Goal: Task Accomplishment & Management: Use online tool/utility

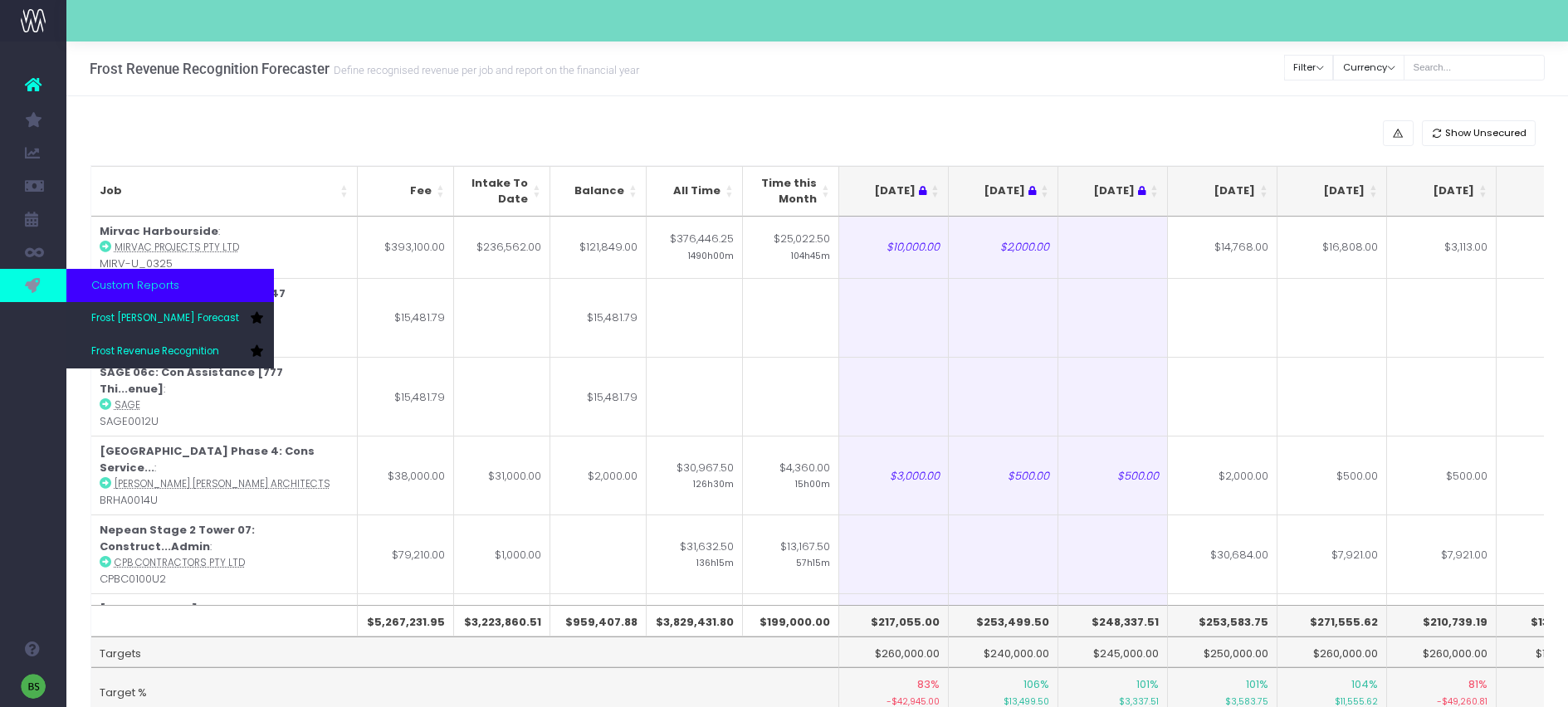
scroll to position [32, 0]
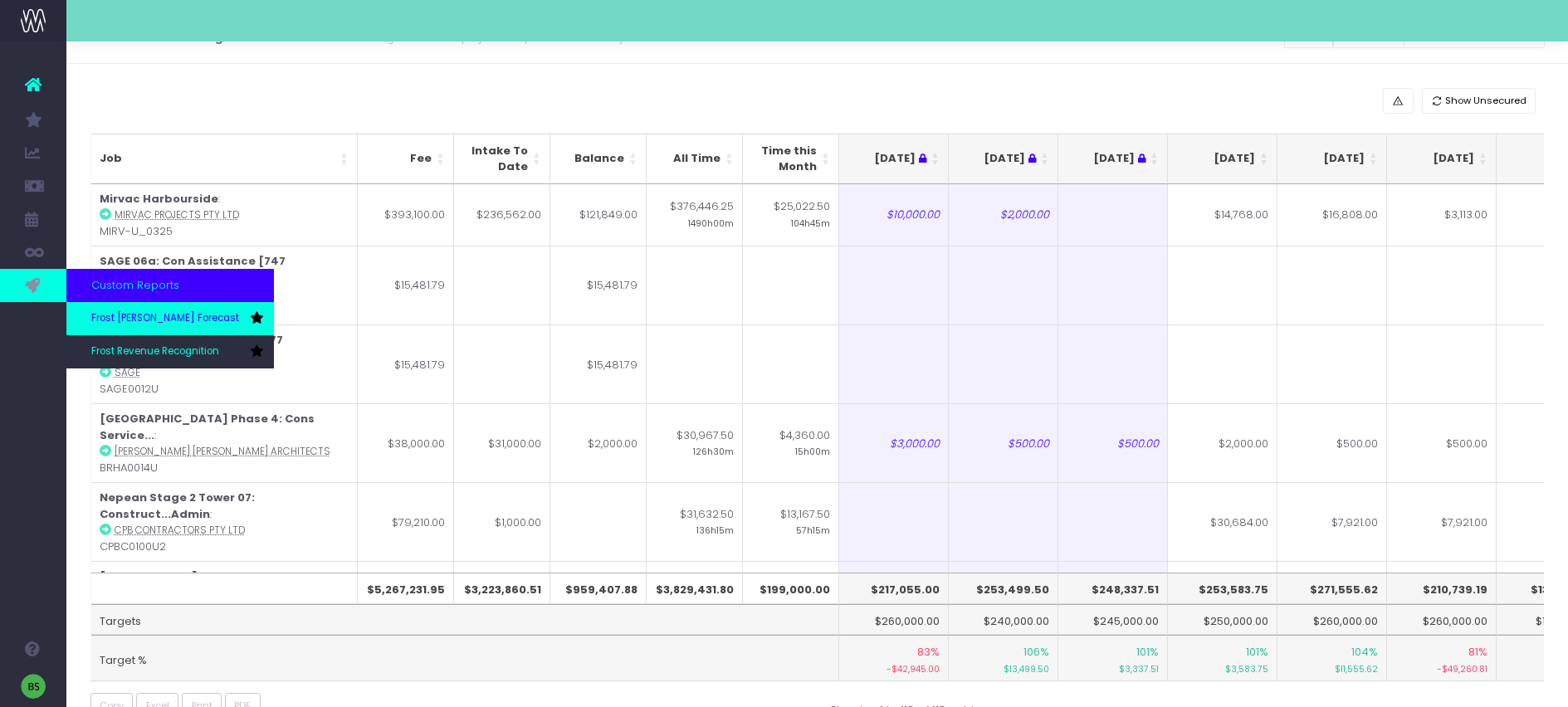
click at [150, 325] on span "Frost [PERSON_NAME] Forecast" at bounding box center [165, 319] width 147 height 15
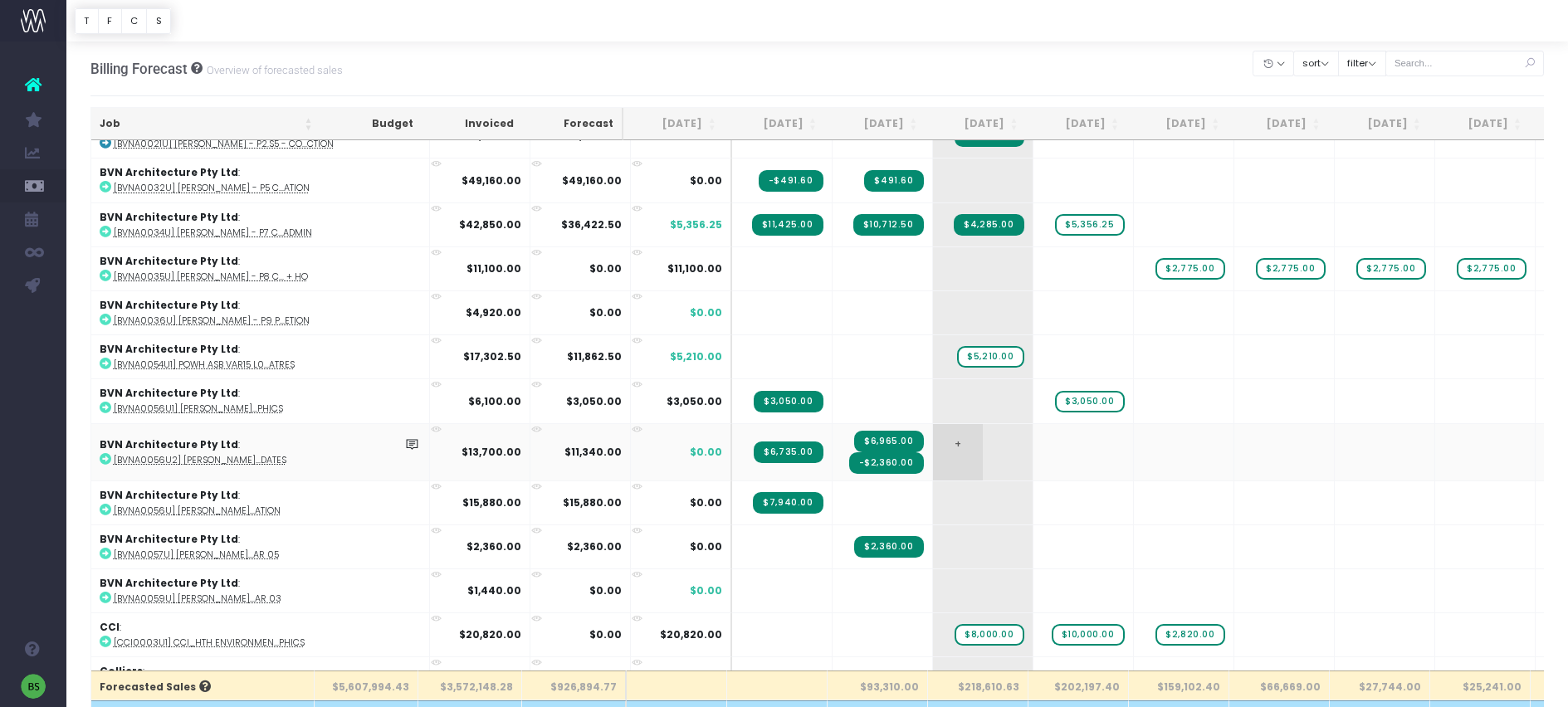
scroll to position [1689, 0]
click at [103, 359] on icon at bounding box center [105, 362] width 11 height 11
click at [1033, 349] on span "+" at bounding box center [1058, 356] width 50 height 43
click at [1033, 345] on span "+" at bounding box center [1058, 356] width 50 height 43
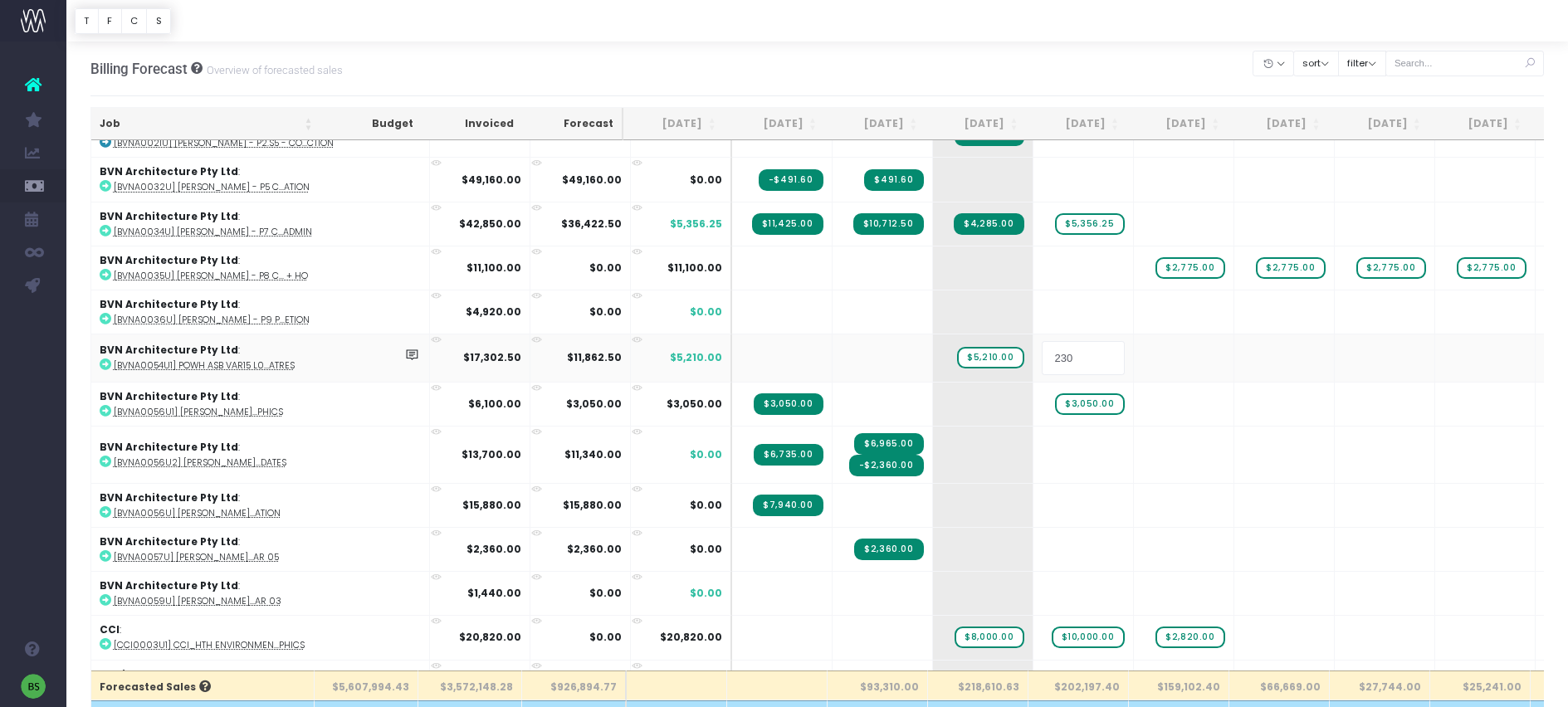
click at [1042, 349] on input "230" at bounding box center [1083, 357] width 83 height 33
click at [894, 354] on body "Oh my... this is bad. wayahead wasn't able to load this page. Please contact su…" at bounding box center [784, 353] width 1568 height 707
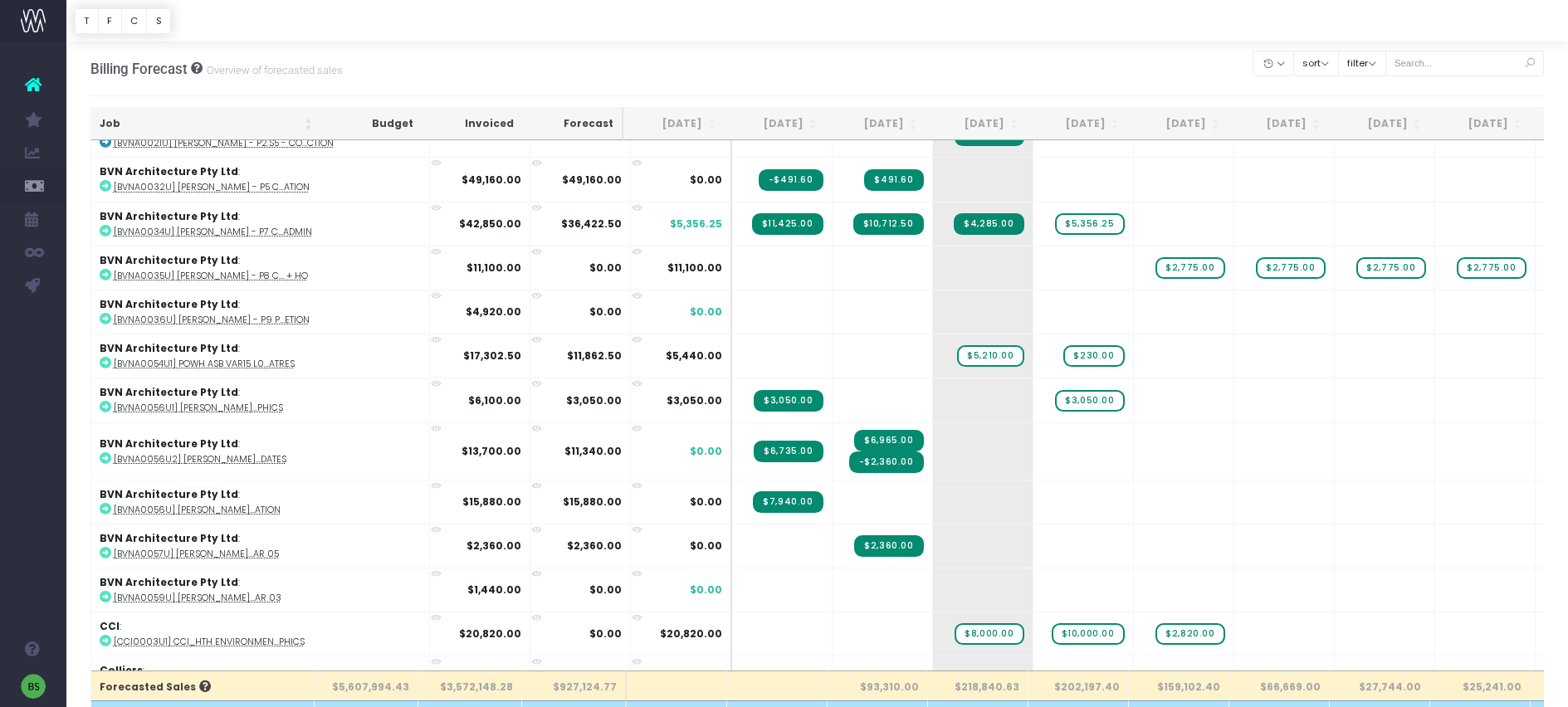
click at [957, 353] on span "$5,210.00" at bounding box center [990, 356] width 66 height 22
click at [1064, 348] on span "$230.00" at bounding box center [1094, 356] width 60 height 22
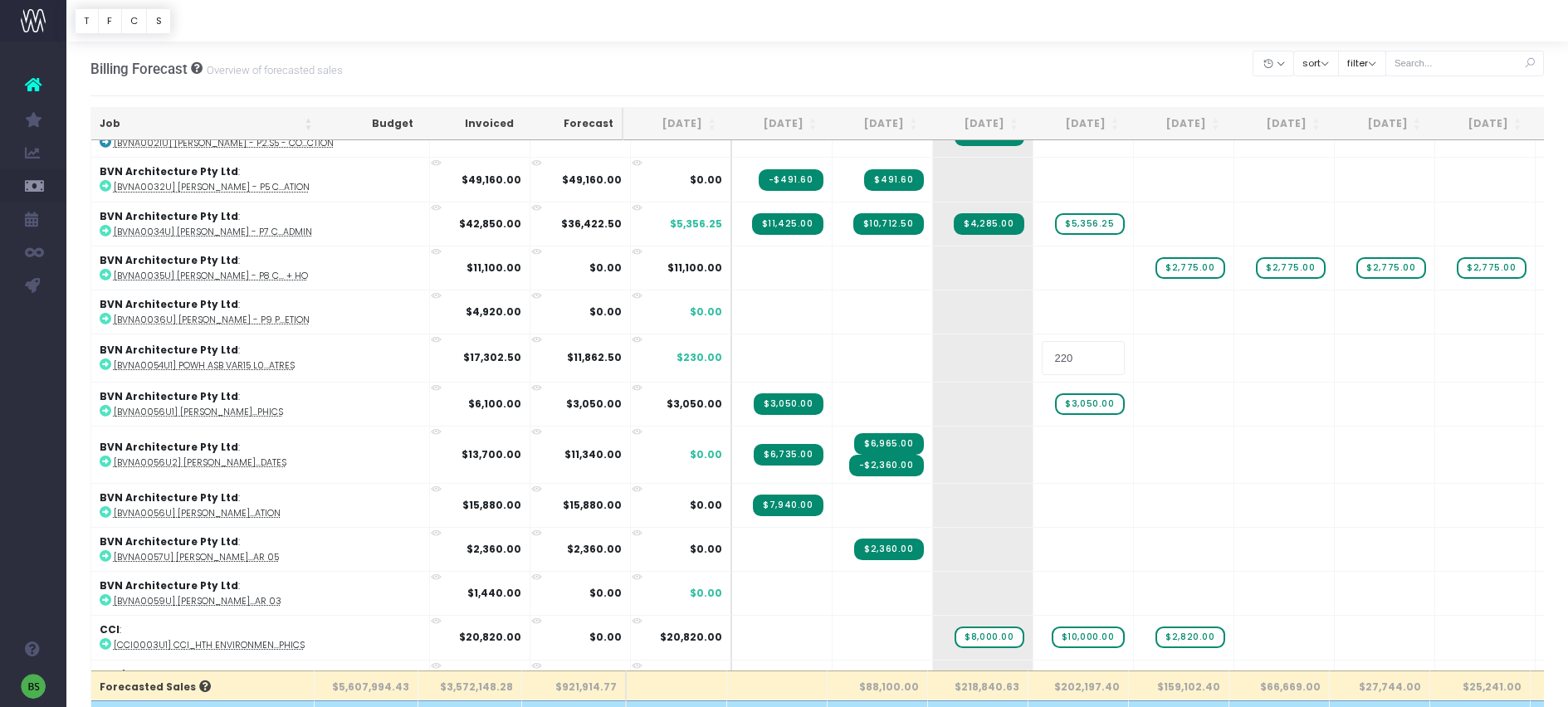
type input "2200"
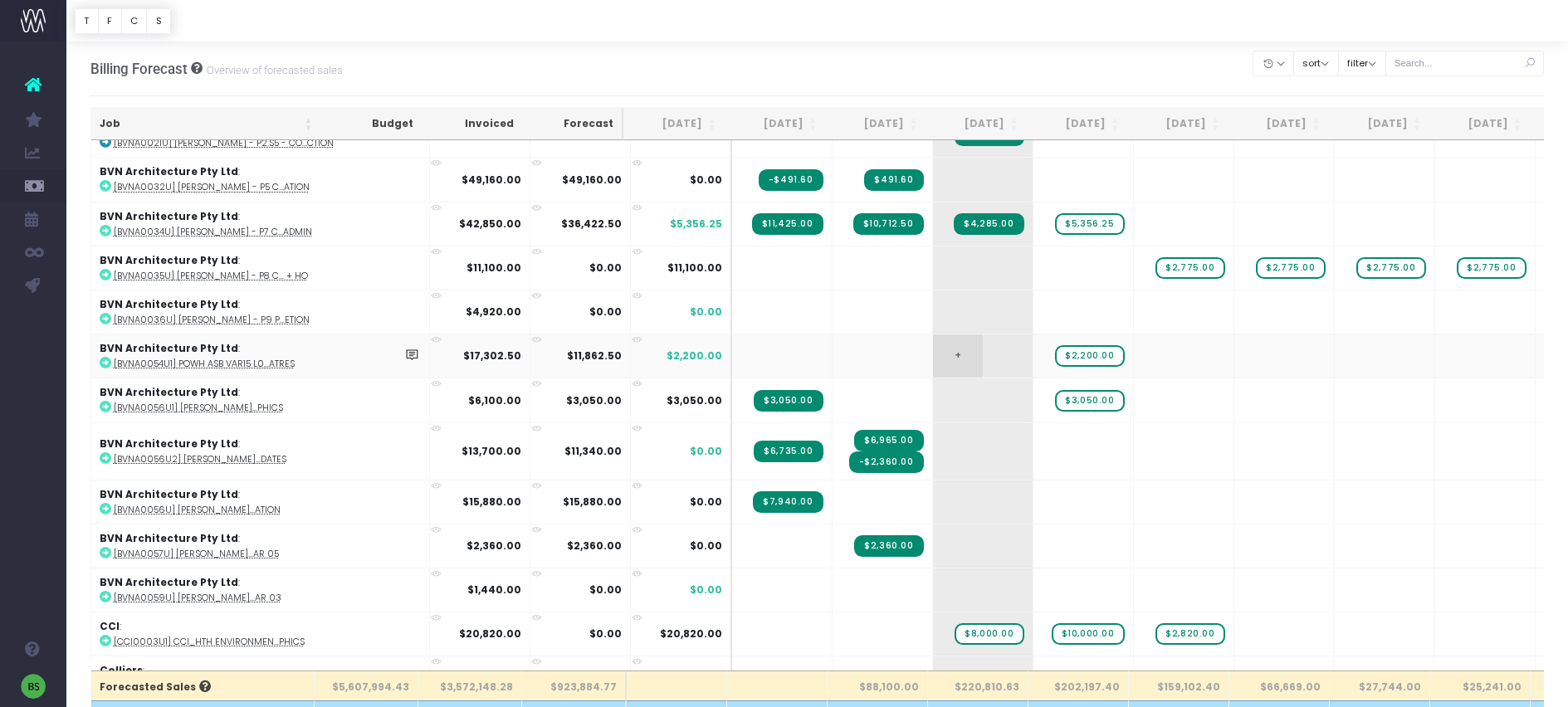
click at [933, 346] on span "+" at bounding box center [958, 356] width 50 height 43
click at [1055, 349] on span "$2,200.00" at bounding box center [1089, 356] width 69 height 22
click at [1055, 347] on span "$2,200.00" at bounding box center [1089, 356] width 69 height 22
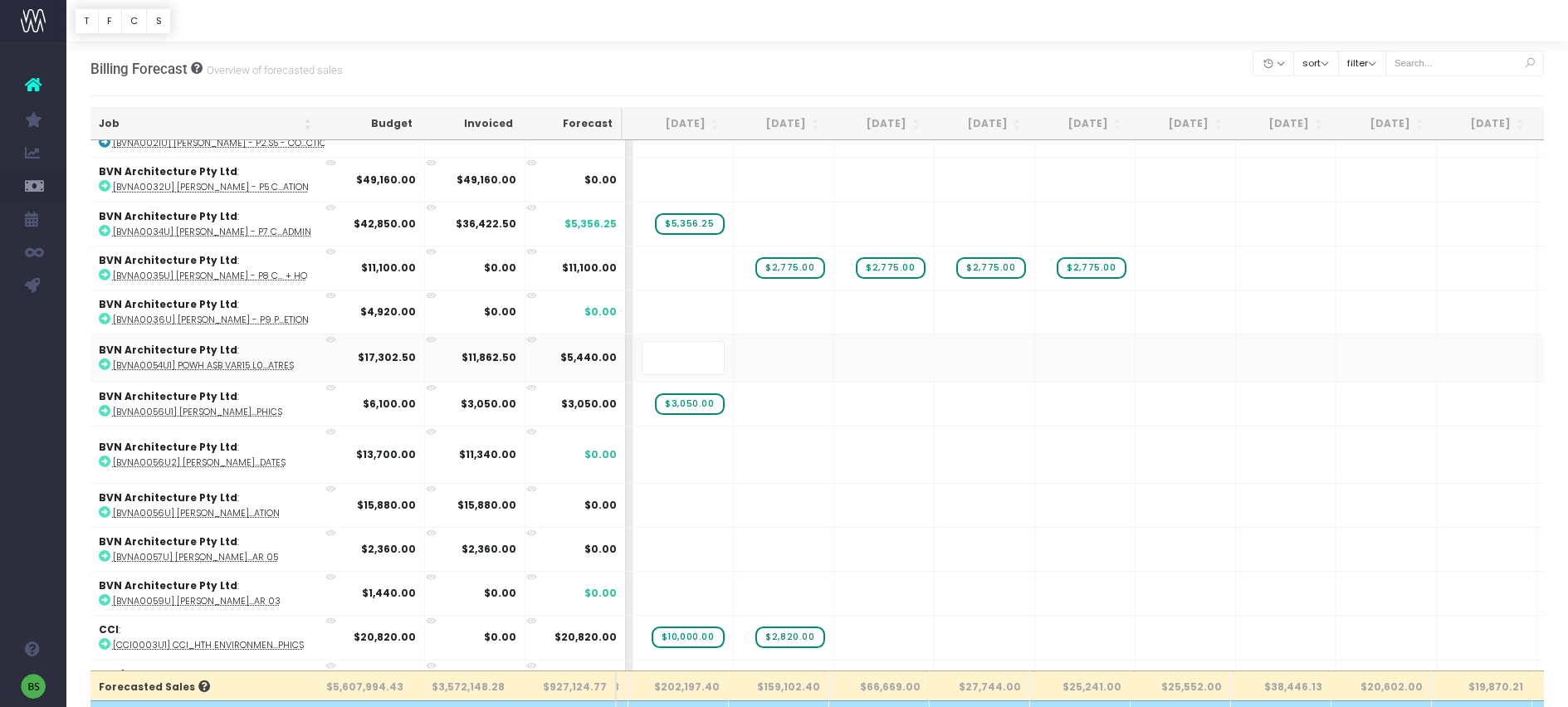
scroll to position [0, 502]
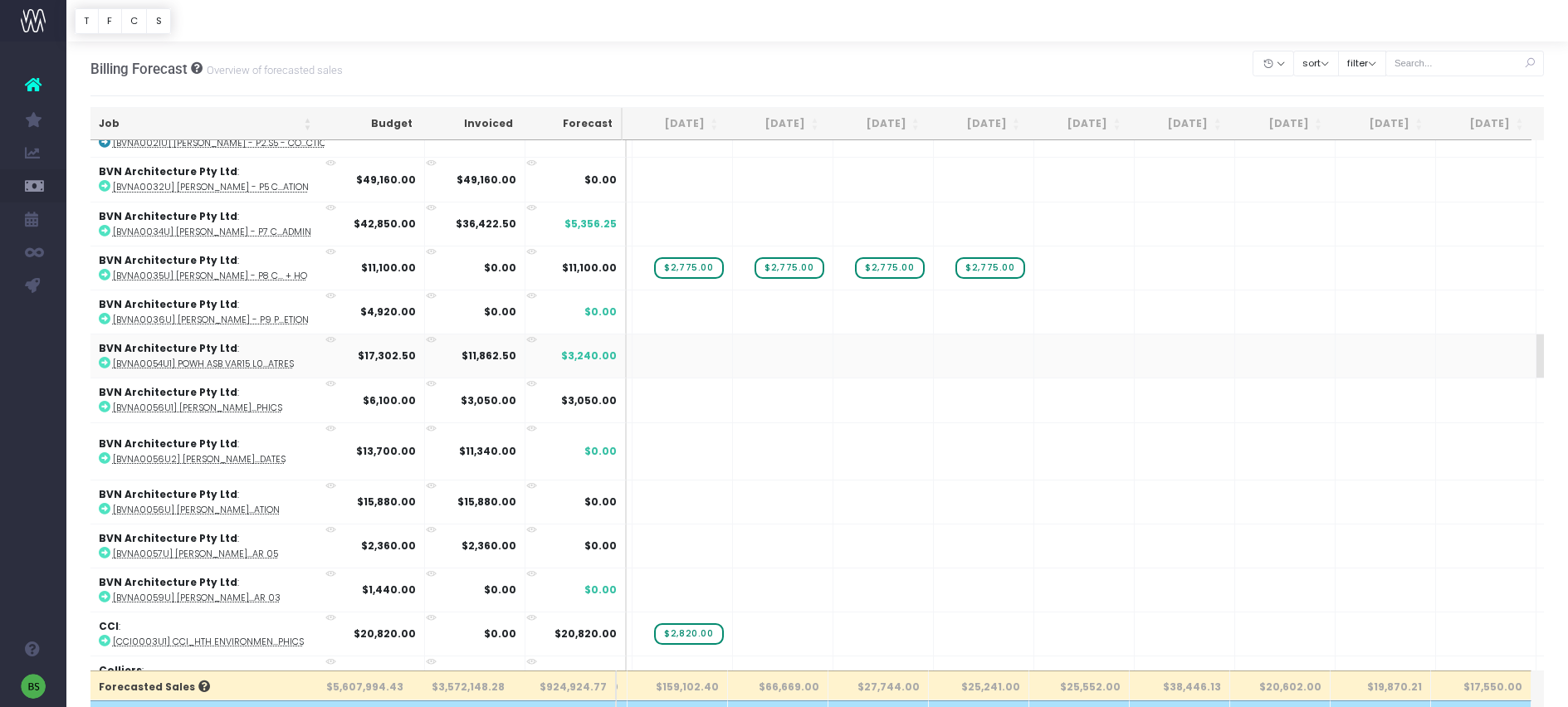
click at [1537, 345] on span "+" at bounding box center [1561, 356] width 50 height 43
click at [1537, 352] on span "+" at bounding box center [1561, 356] width 50 height 43
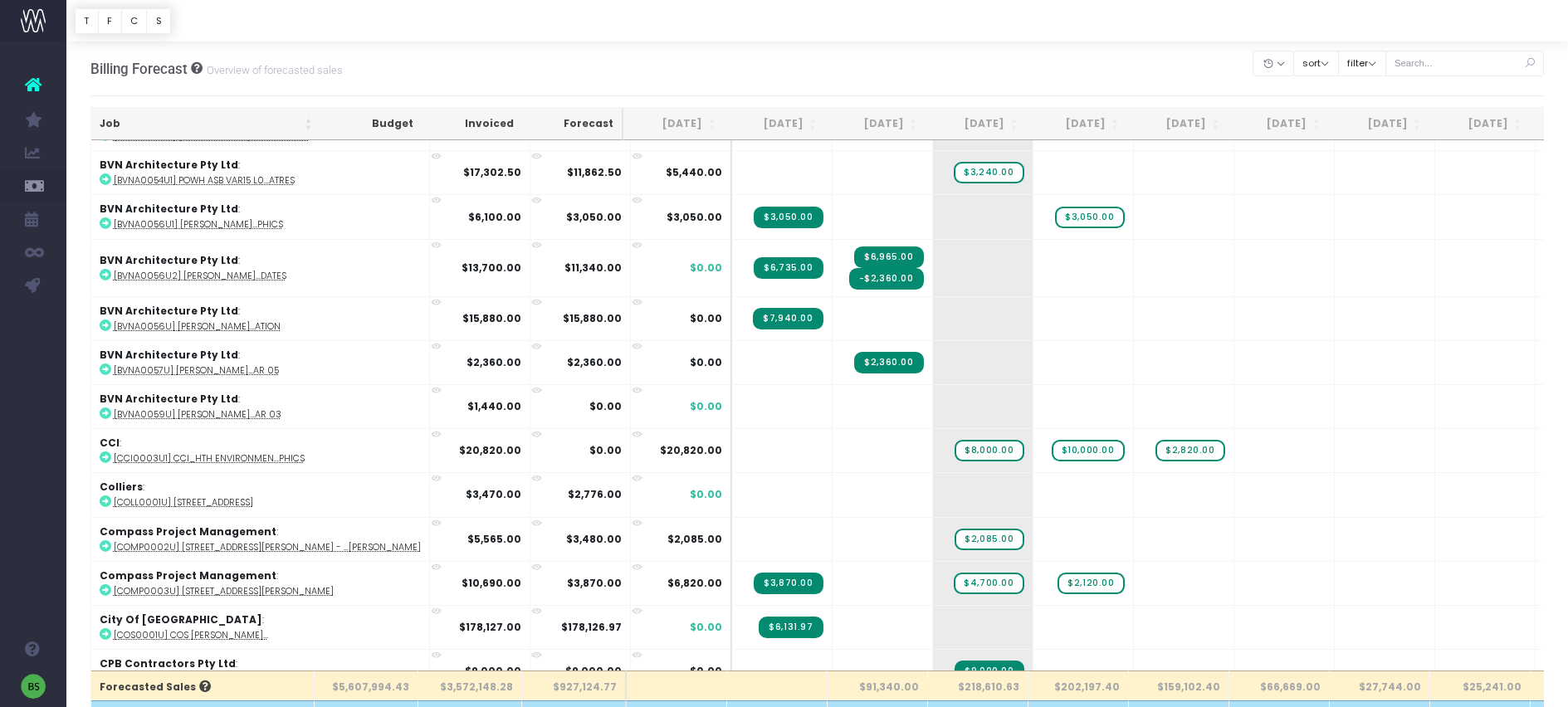
scroll to position [1873, 0]
click at [106, 451] on icon at bounding box center [105, 456] width 11 height 11
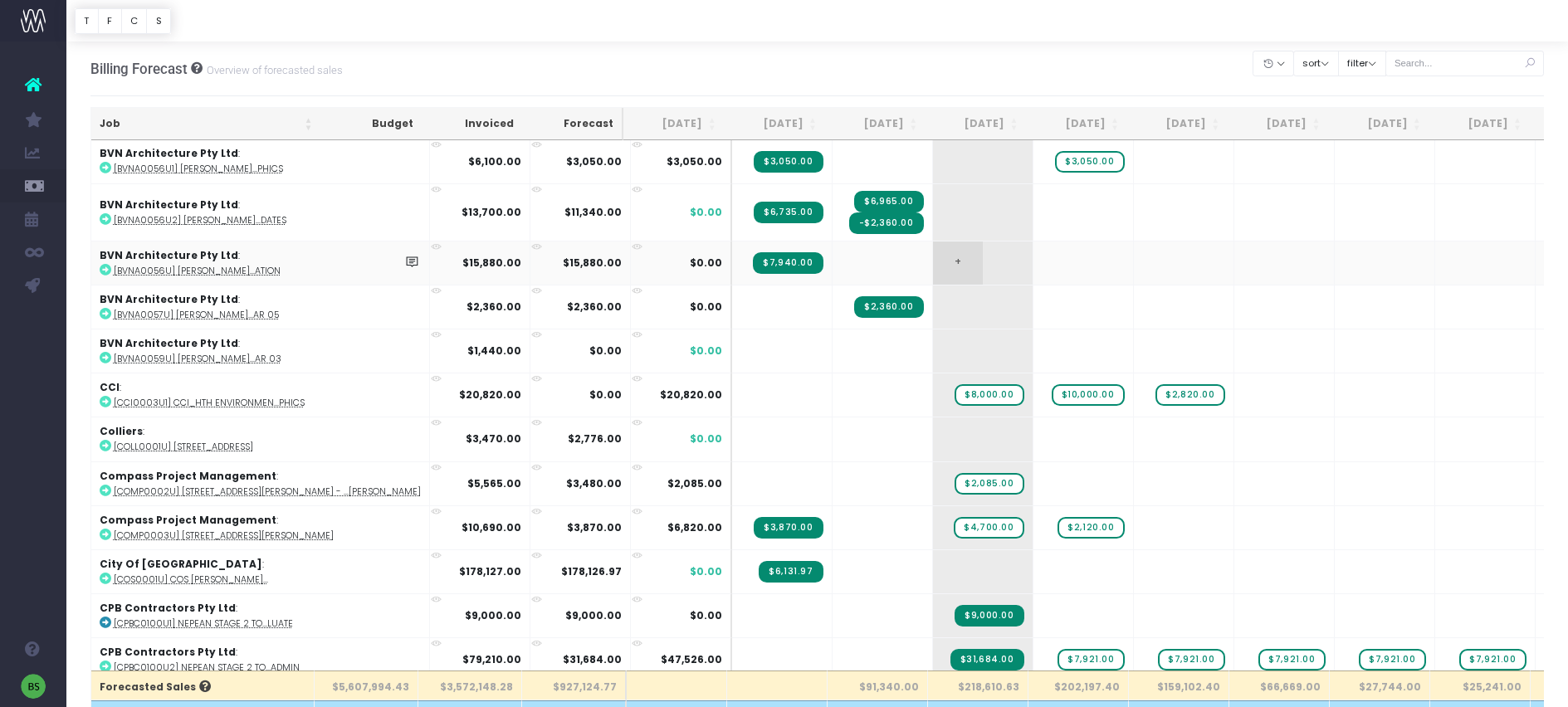
scroll to position [2021, 0]
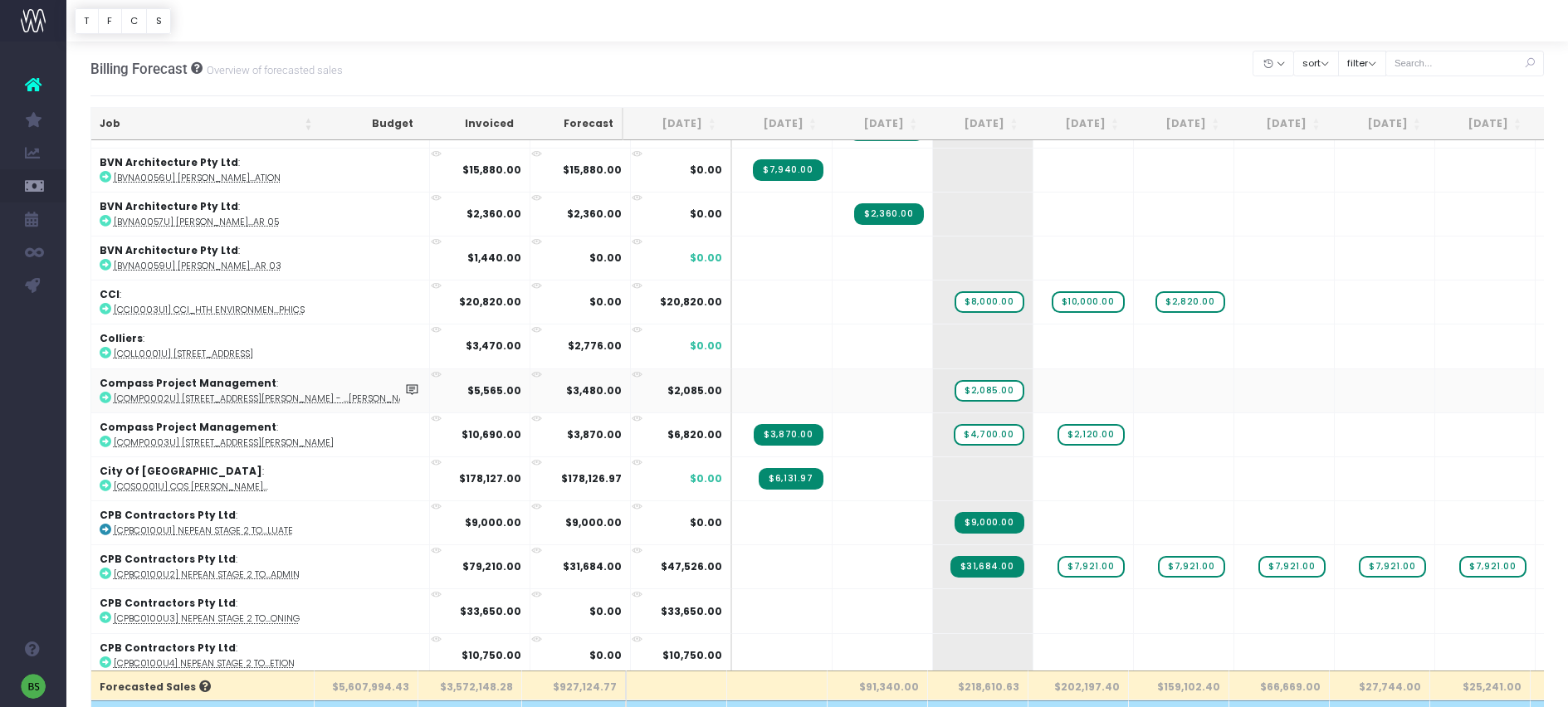
click at [109, 392] on icon at bounding box center [105, 397] width 11 height 11
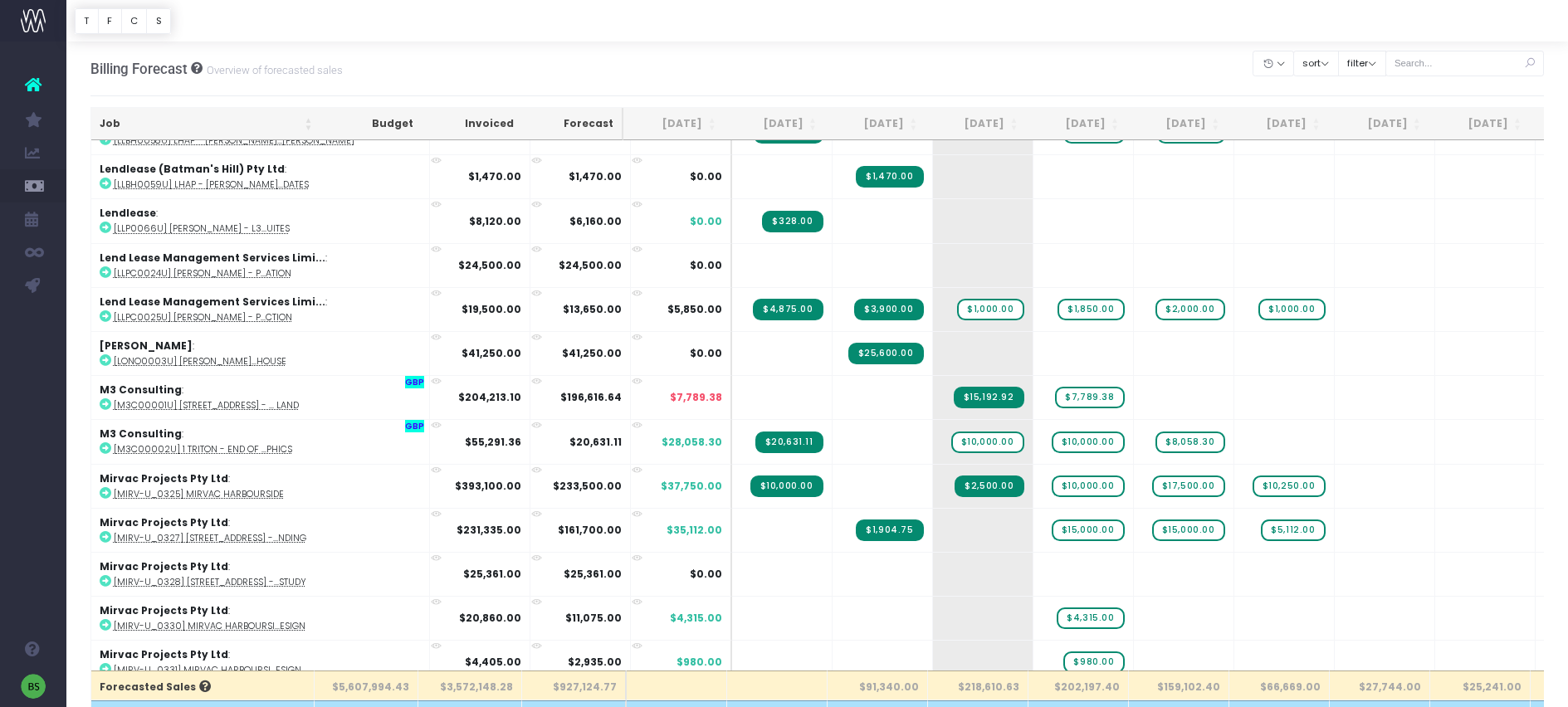
scroll to position [3896, 0]
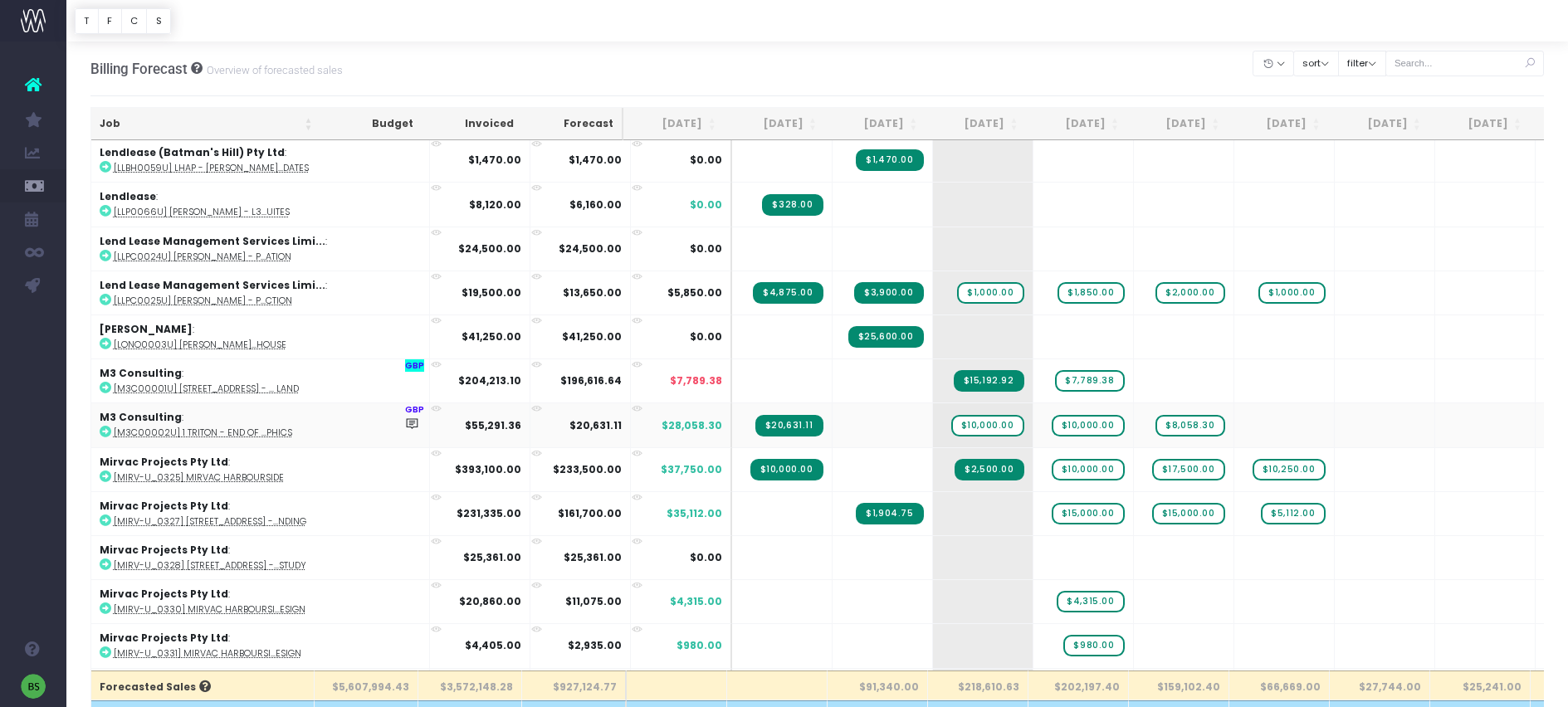
click at [104, 426] on icon at bounding box center [105, 431] width 11 height 11
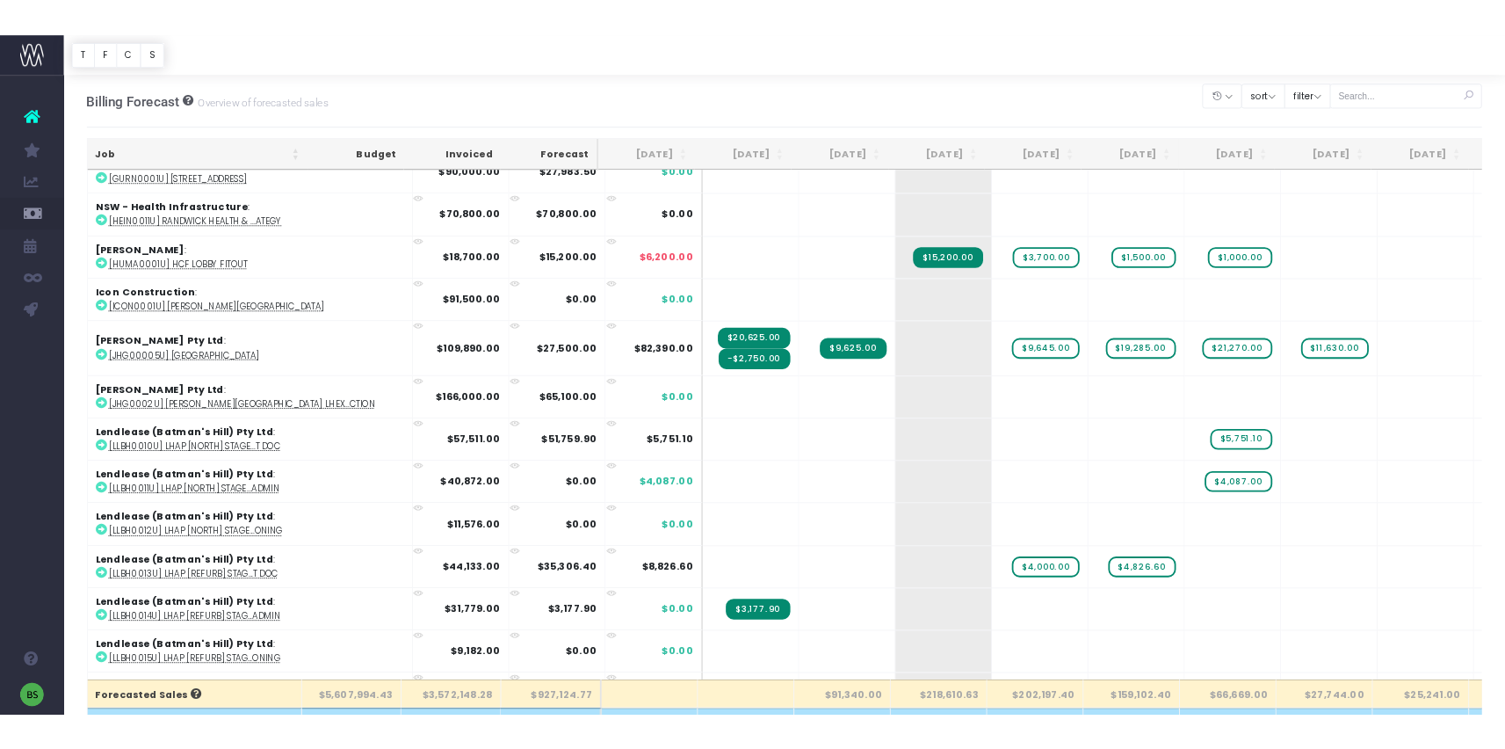
scroll to position [0, 0]
